Goal: Find specific page/section: Find specific page/section

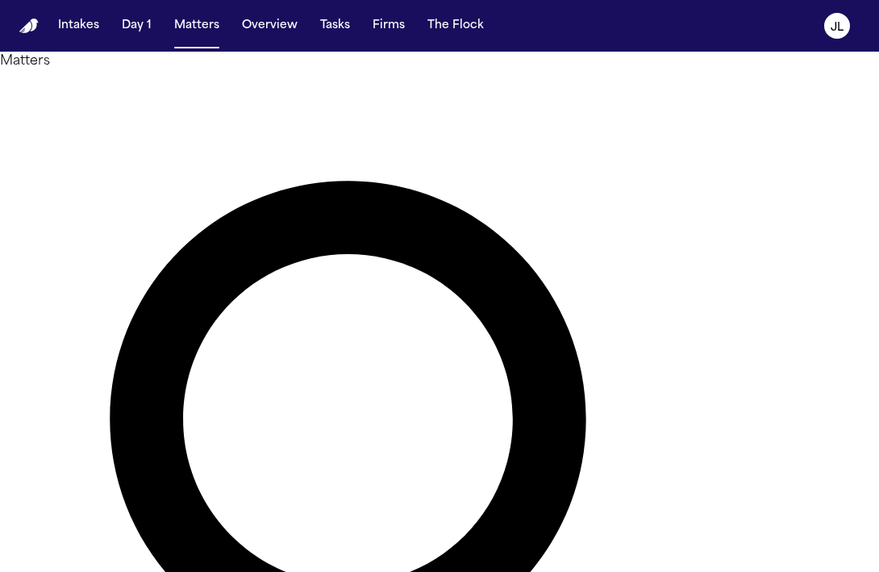
type input "******"
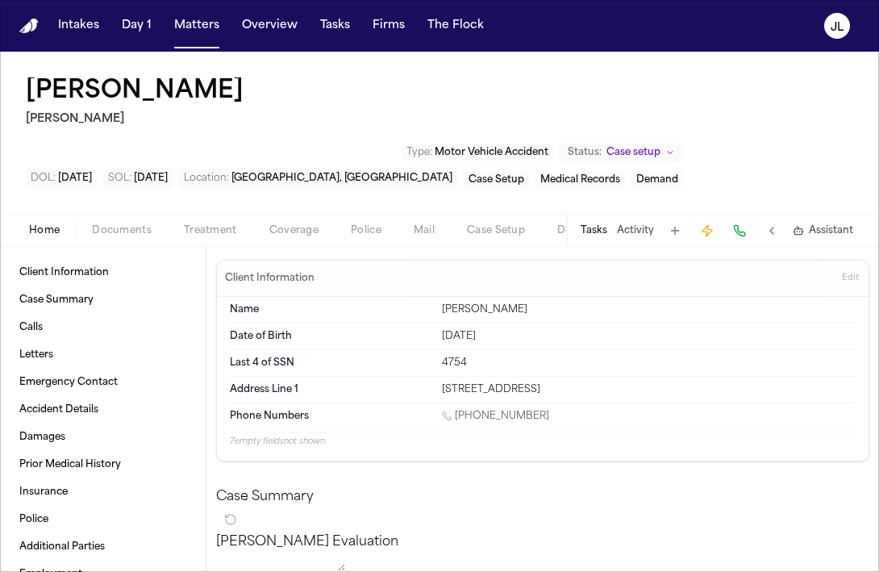
click at [136, 224] on span "Documents" at bounding box center [122, 230] width 60 height 13
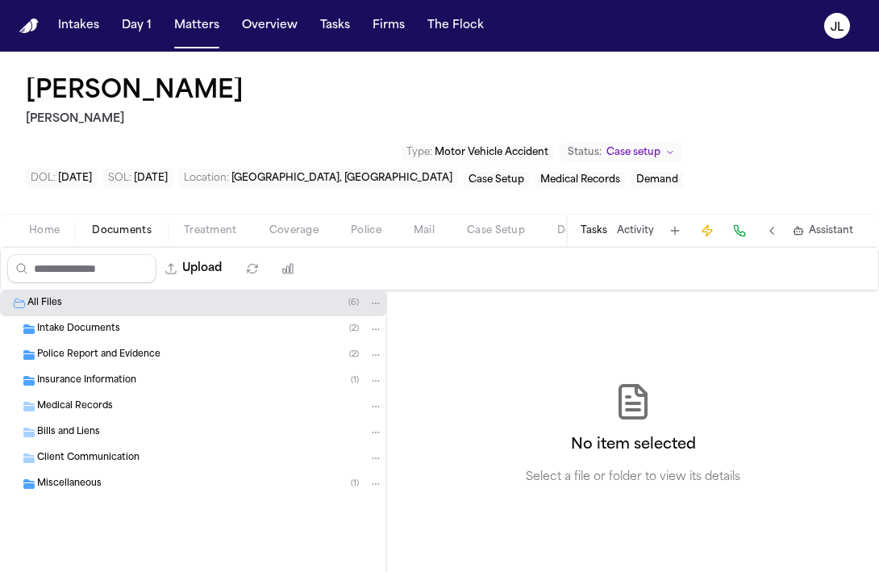
click at [119, 374] on span "Insurance Information" at bounding box center [86, 381] width 99 height 14
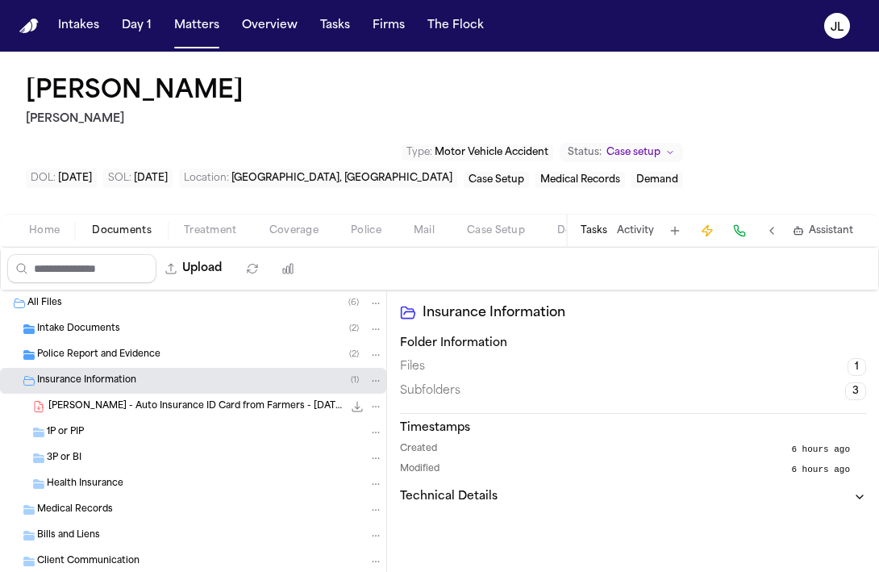
click at [115, 425] on div "1P or PIP" at bounding box center [215, 432] width 336 height 15
